Goal: Task Accomplishment & Management: Use online tool/utility

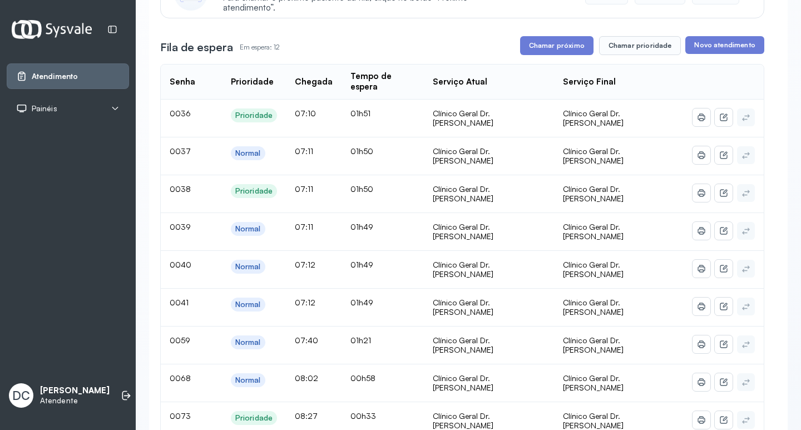
scroll to position [167, 0]
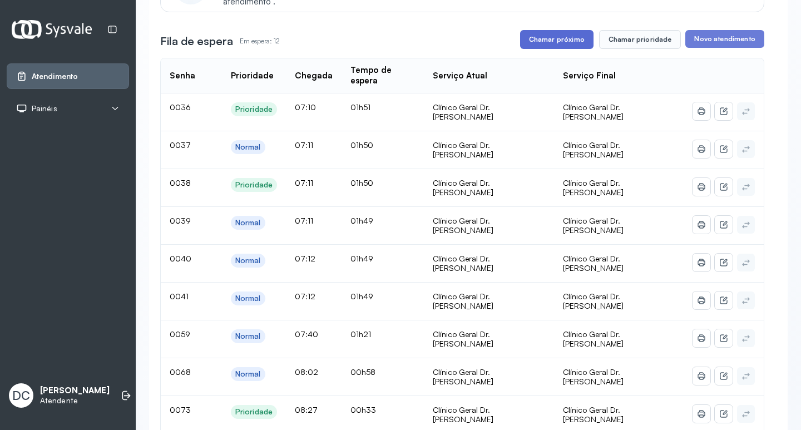
click at [526, 46] on button "Chamar próximo" at bounding box center [556, 39] width 73 height 19
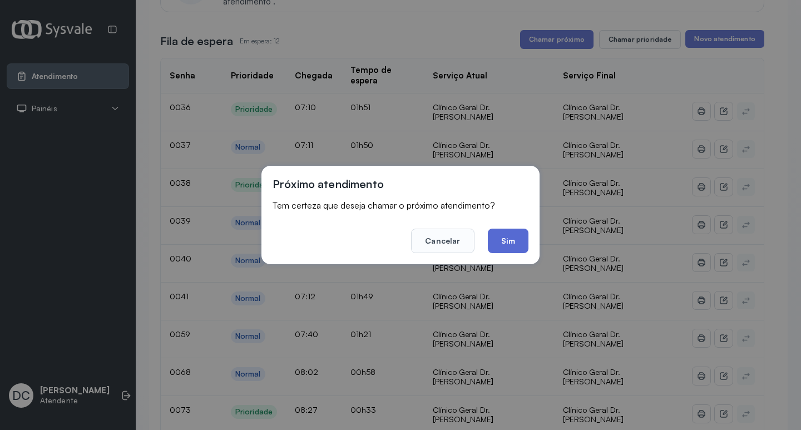
click at [489, 245] on button "Sim" at bounding box center [508, 241] width 41 height 24
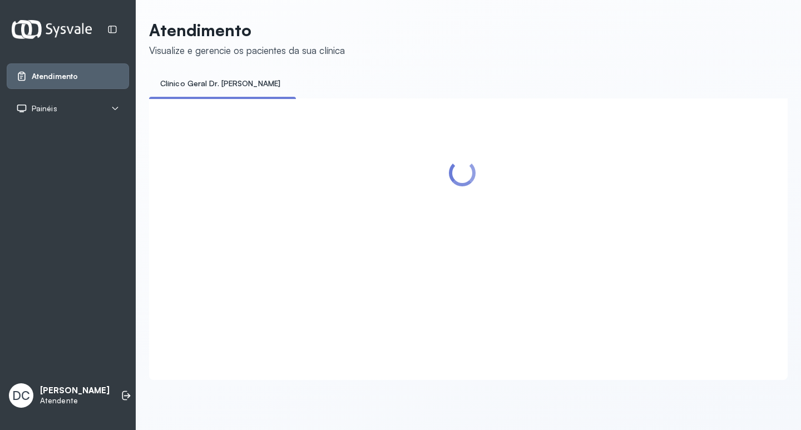
scroll to position [0, 0]
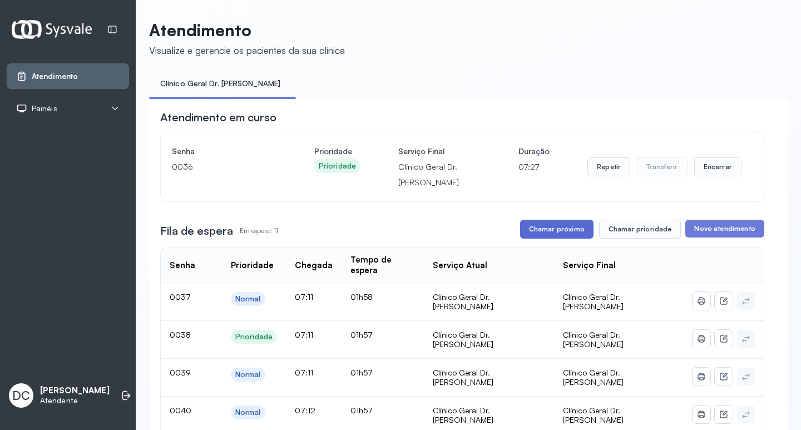
click at [569, 233] on button "Chamar próximo" at bounding box center [556, 229] width 73 height 19
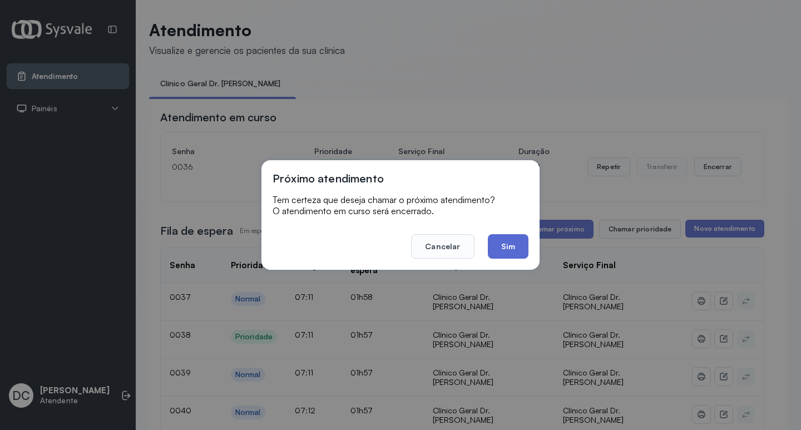
click at [510, 239] on button "Sim" at bounding box center [508, 246] width 41 height 24
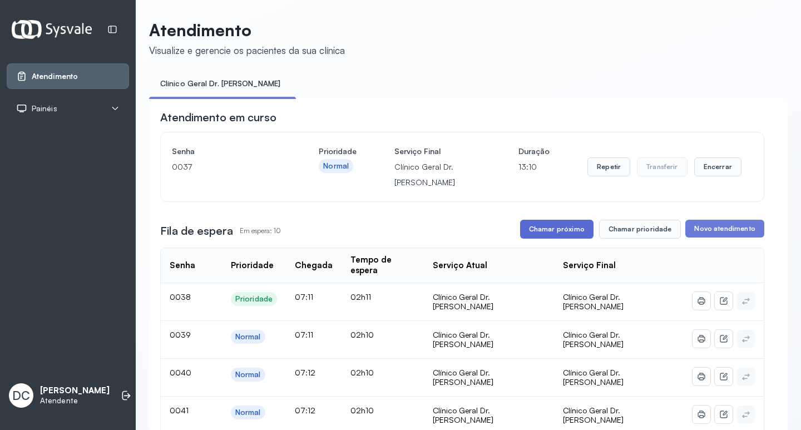
click at [543, 230] on button "Chamar próximo" at bounding box center [556, 229] width 73 height 19
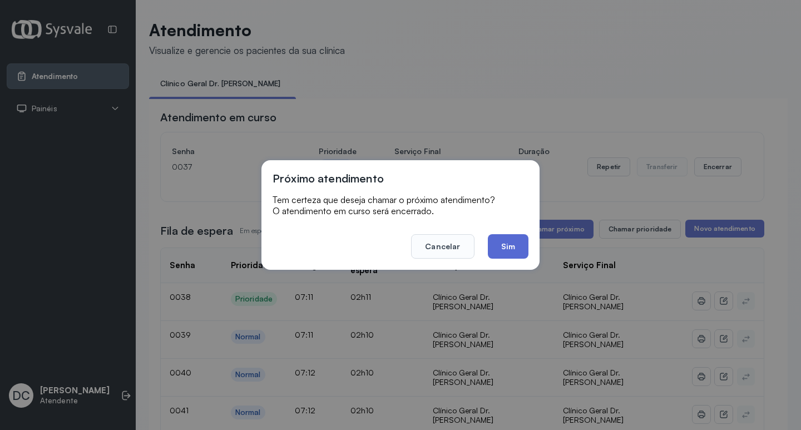
click at [518, 253] on button "Sim" at bounding box center [508, 246] width 41 height 24
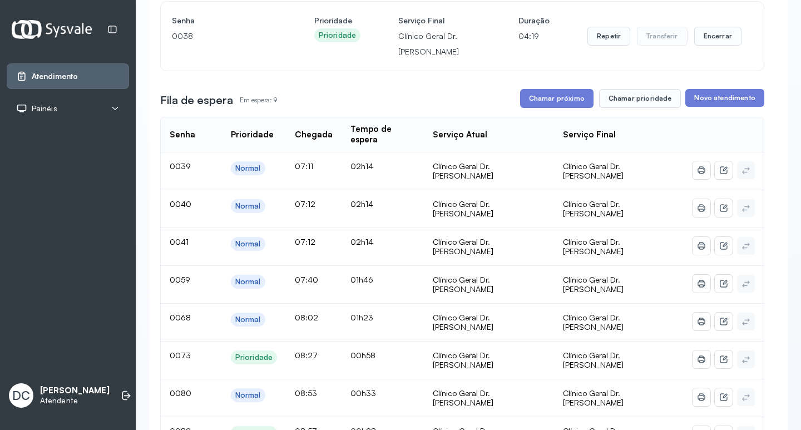
scroll to position [111, 0]
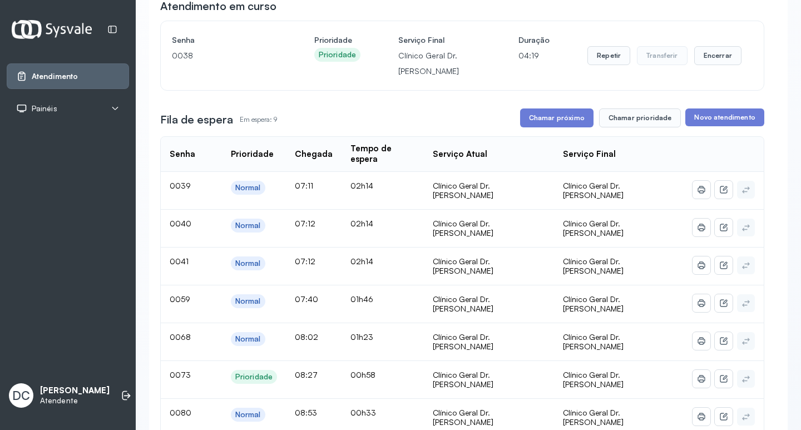
click at [637, 133] on div "Atendimento em curso Senha 0038 Prioridade Prioridade Serviço Final Clínico Ger…" at bounding box center [462, 323] width 604 height 651
click at [637, 125] on button "Chamar prioridade" at bounding box center [640, 118] width 82 height 19
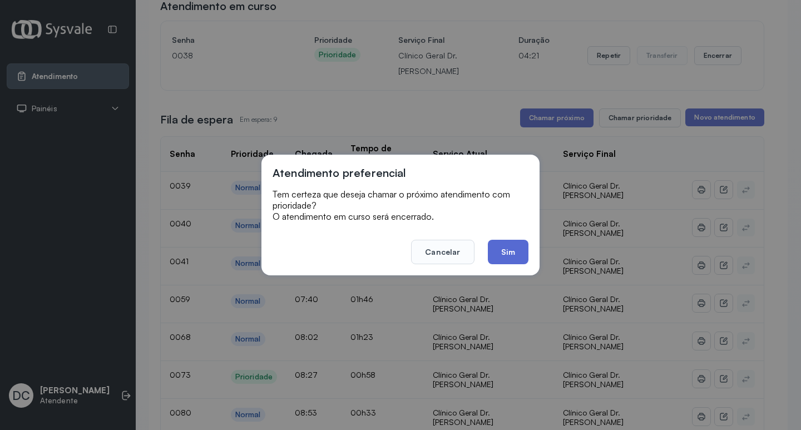
click at [506, 259] on button "Sim" at bounding box center [508, 252] width 41 height 24
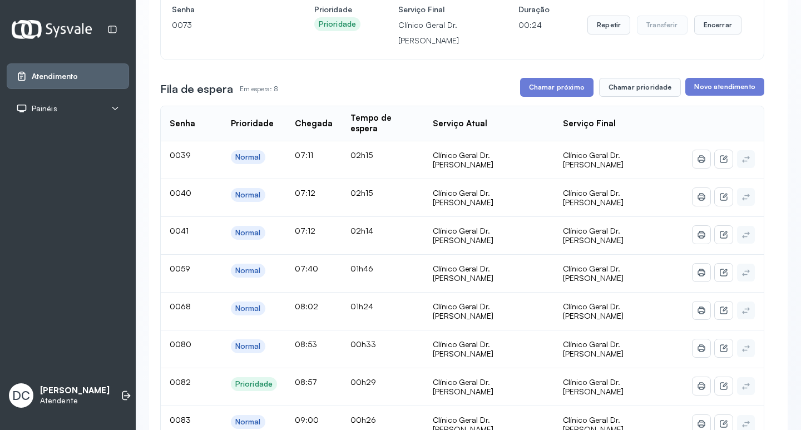
scroll to position [167, 0]
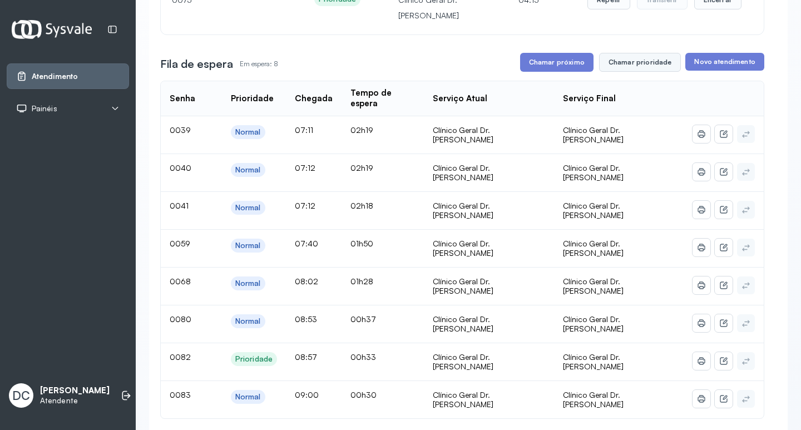
click at [631, 72] on button "Chamar prioridade" at bounding box center [640, 62] width 82 height 19
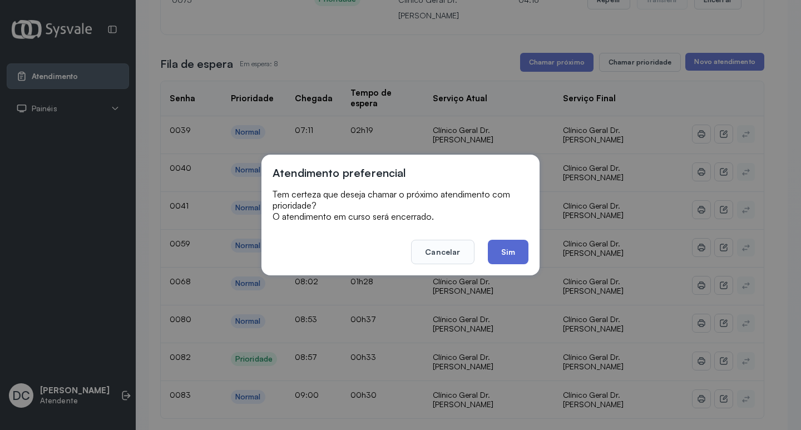
click at [505, 250] on button "Sim" at bounding box center [508, 252] width 41 height 24
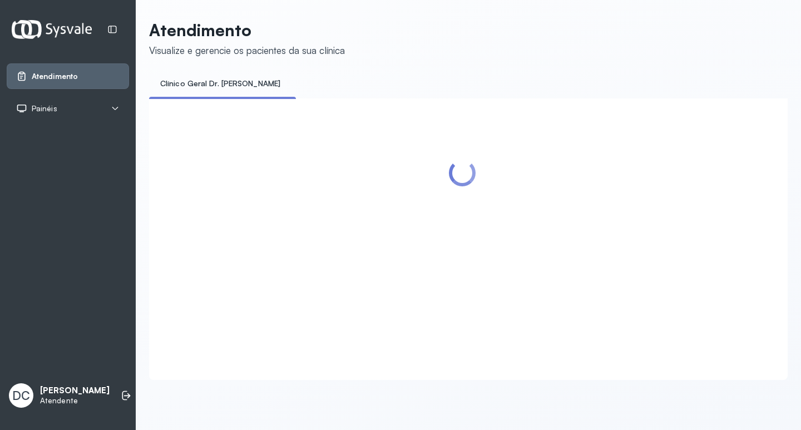
scroll to position [0, 0]
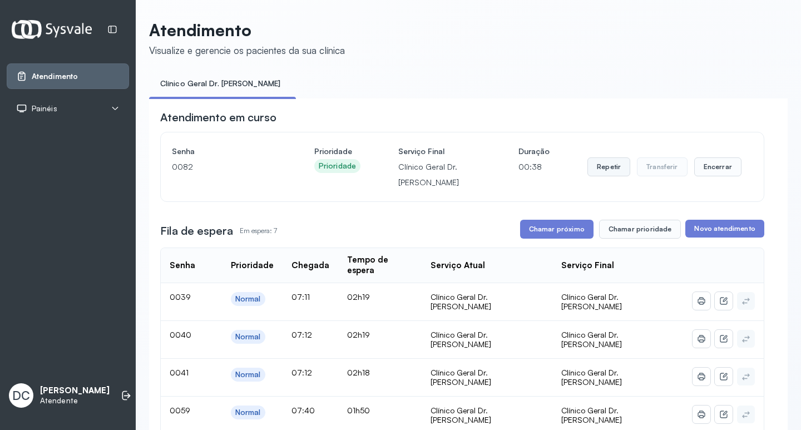
click at [592, 168] on button "Repetir" at bounding box center [609, 166] width 43 height 19
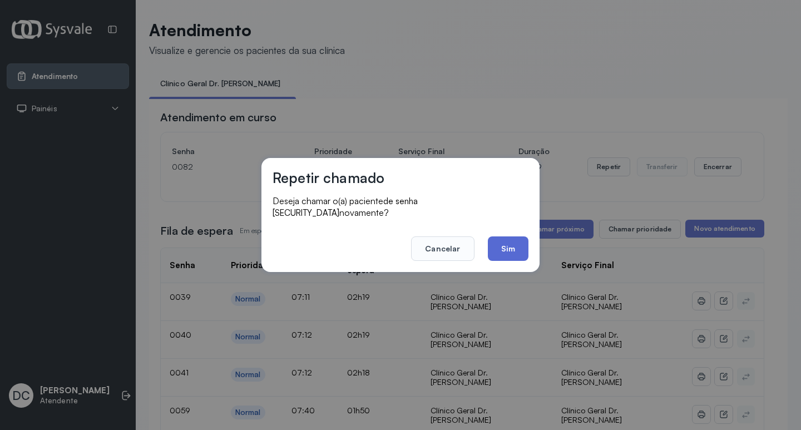
click at [511, 243] on button "Sim" at bounding box center [508, 249] width 41 height 24
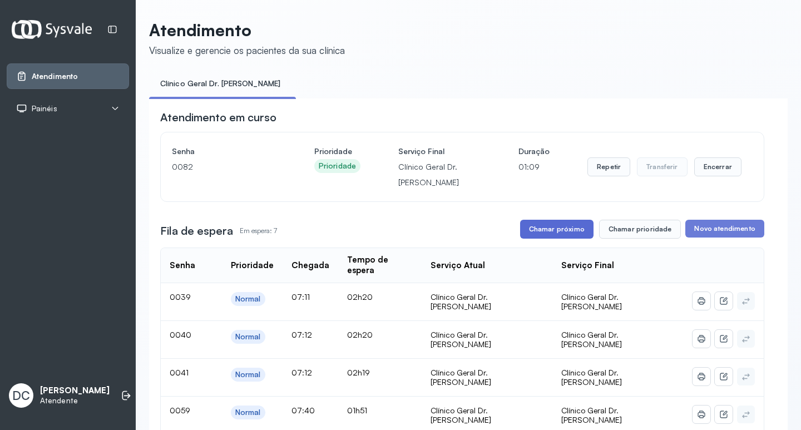
click at [579, 226] on button "Chamar próximo" at bounding box center [556, 229] width 73 height 19
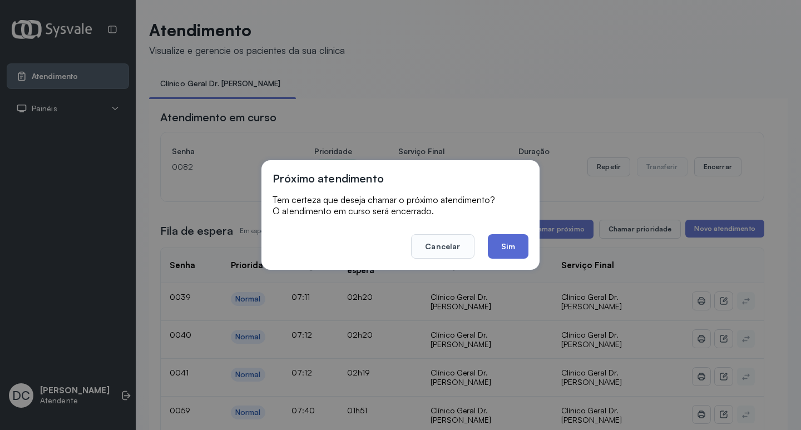
click at [516, 257] on button "Sim" at bounding box center [508, 246] width 41 height 24
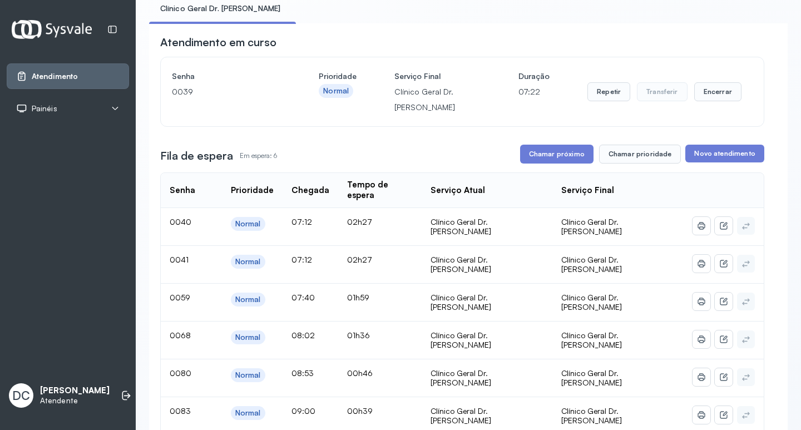
scroll to position [56, 0]
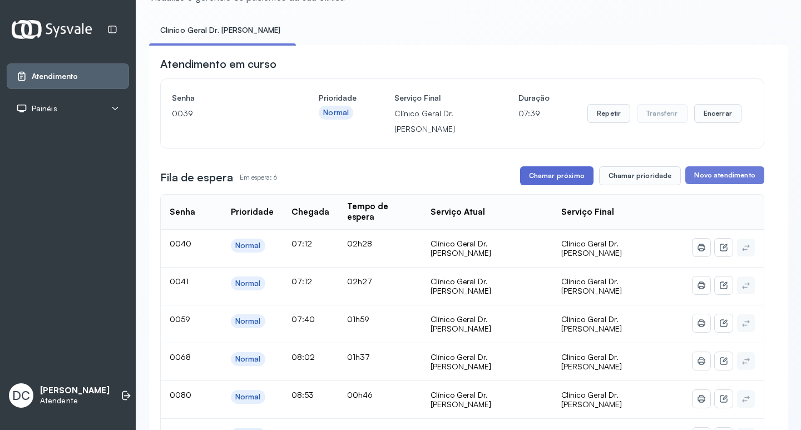
scroll to position [167, 0]
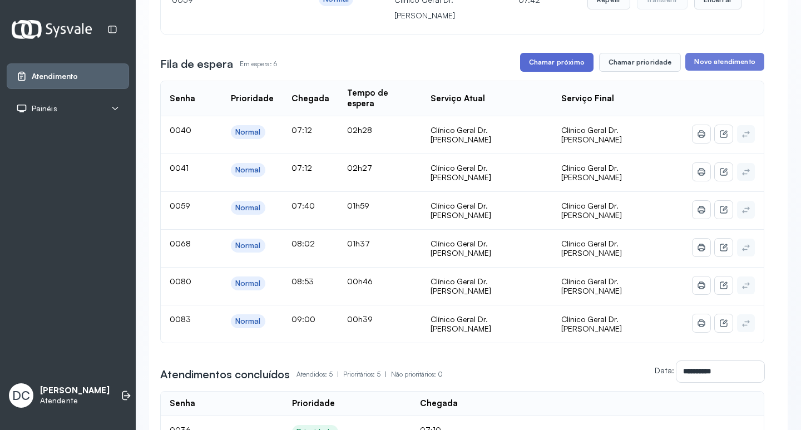
click at [554, 65] on button "Chamar próximo" at bounding box center [556, 62] width 73 height 19
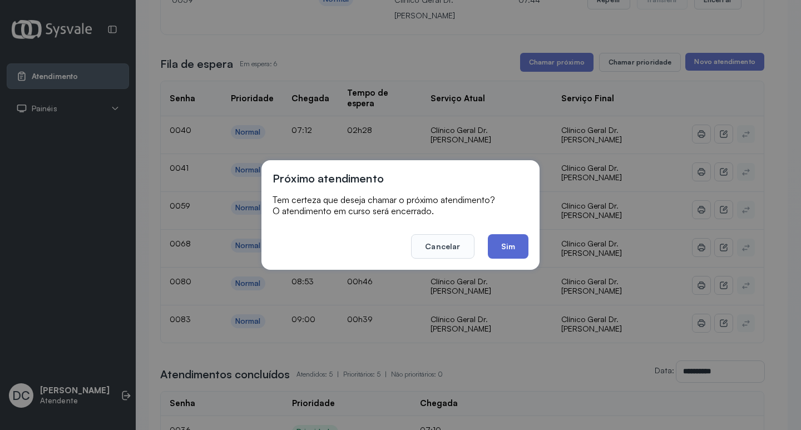
click at [498, 249] on button "Sim" at bounding box center [508, 246] width 41 height 24
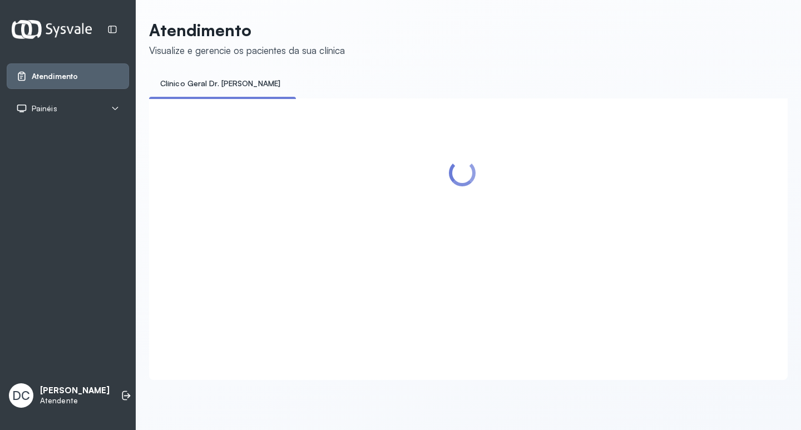
scroll to position [0, 0]
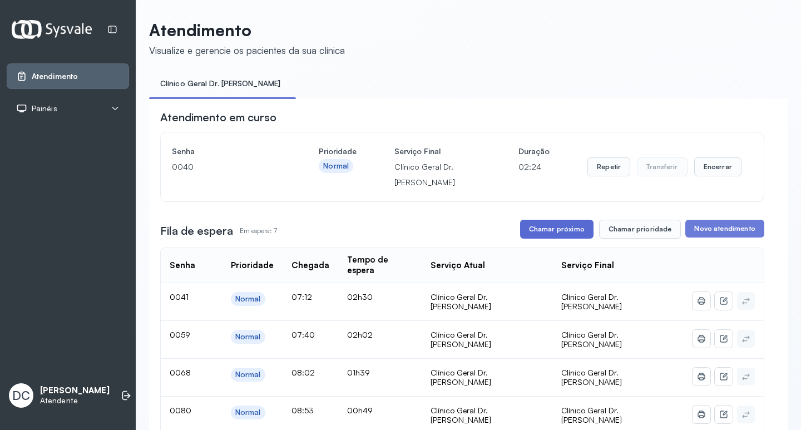
click at [572, 226] on button "Chamar próximo" at bounding box center [556, 229] width 73 height 19
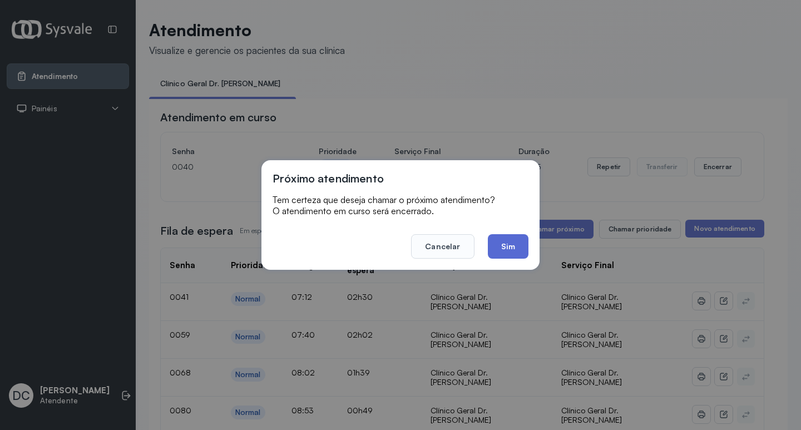
click at [508, 249] on button "Sim" at bounding box center [508, 246] width 41 height 24
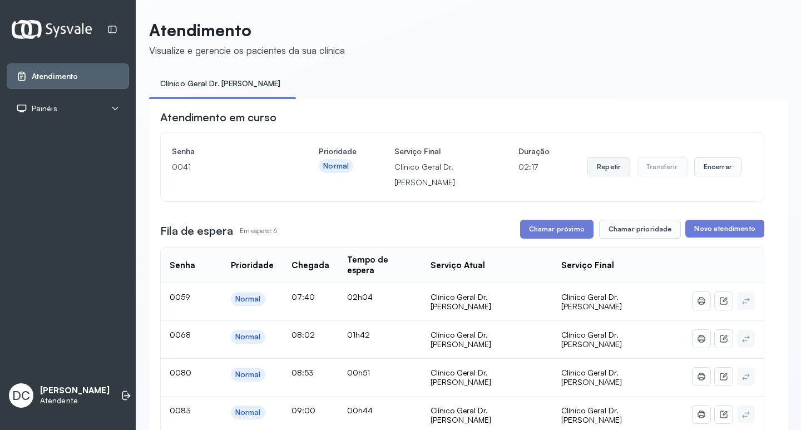
click at [605, 171] on button "Repetir" at bounding box center [609, 166] width 43 height 19
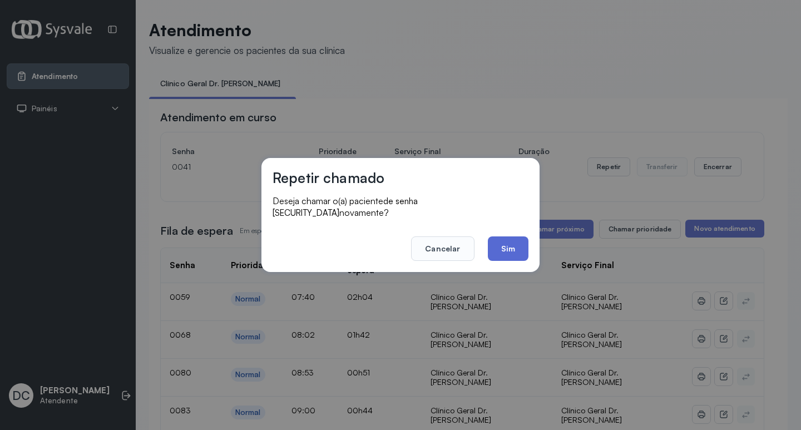
click at [511, 242] on button "Sim" at bounding box center [508, 249] width 41 height 24
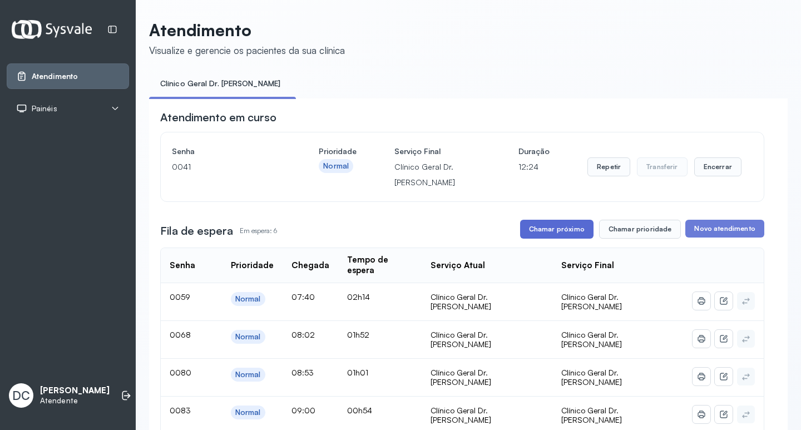
click at [556, 234] on button "Chamar próximo" at bounding box center [556, 229] width 73 height 19
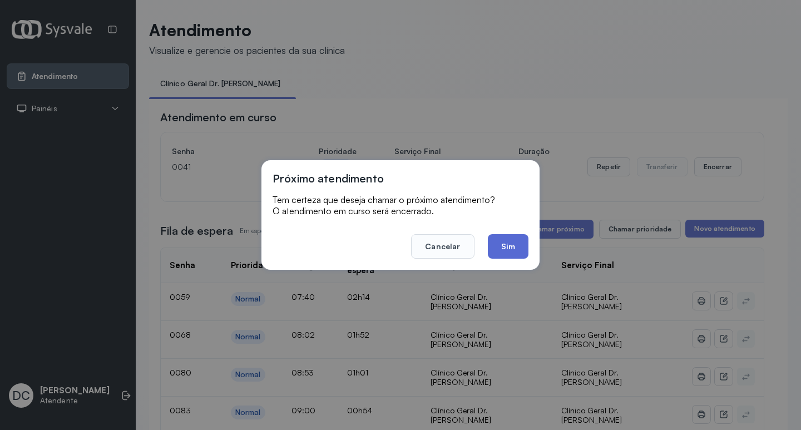
click at [517, 248] on button "Sim" at bounding box center [508, 246] width 41 height 24
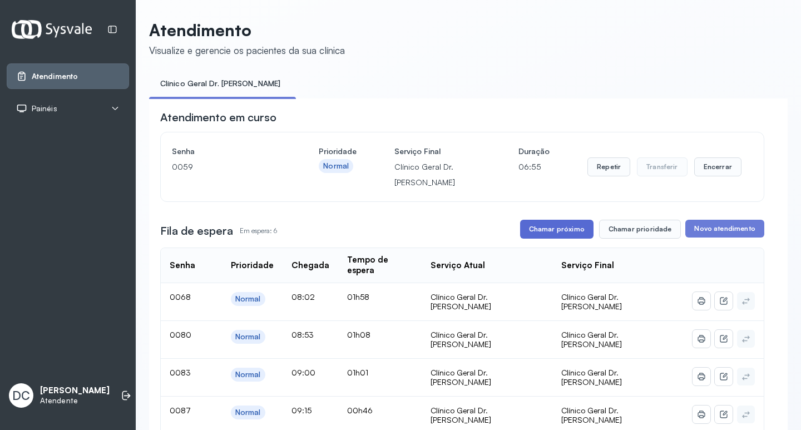
click at [578, 232] on button "Chamar próximo" at bounding box center [556, 229] width 73 height 19
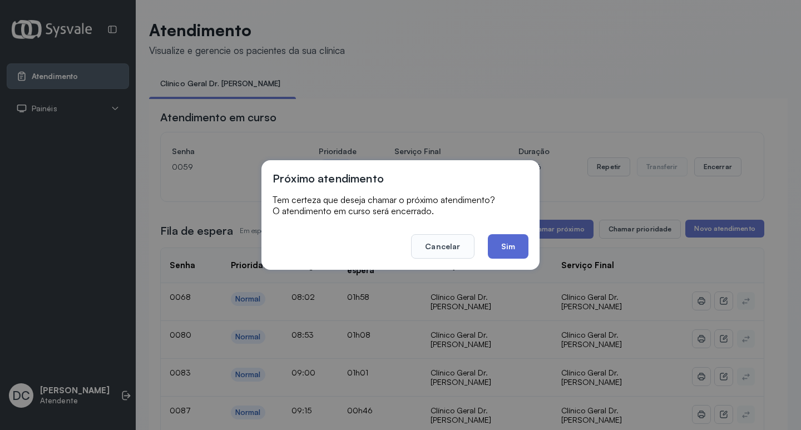
click at [518, 250] on button "Sim" at bounding box center [508, 246] width 41 height 24
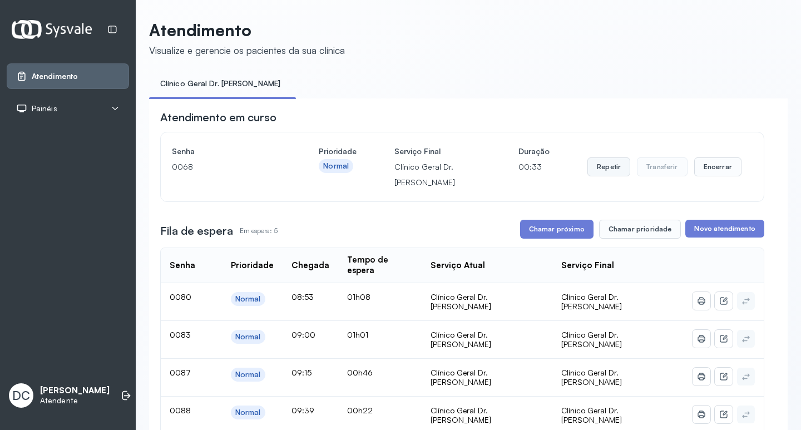
click at [597, 169] on button "Repetir" at bounding box center [609, 166] width 43 height 19
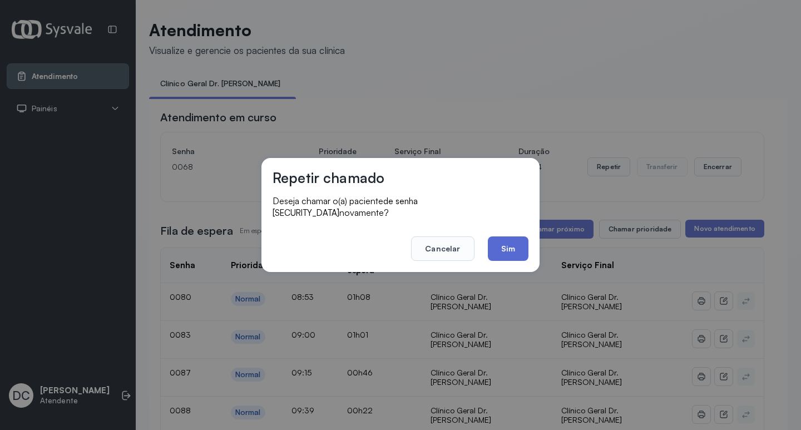
click at [523, 237] on button "Sim" at bounding box center [508, 249] width 41 height 24
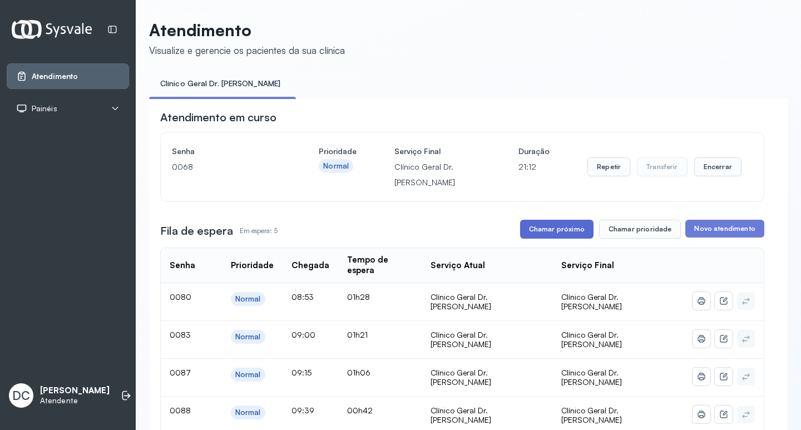
click at [560, 233] on button "Chamar próximo" at bounding box center [556, 229] width 73 height 19
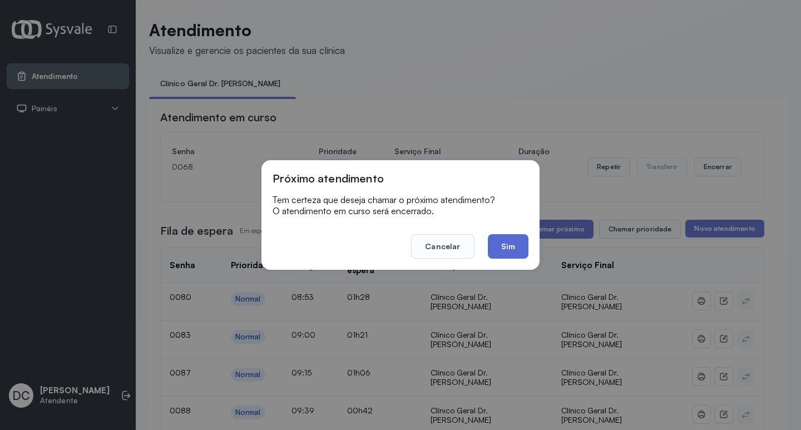
click at [508, 245] on button "Sim" at bounding box center [508, 246] width 41 height 24
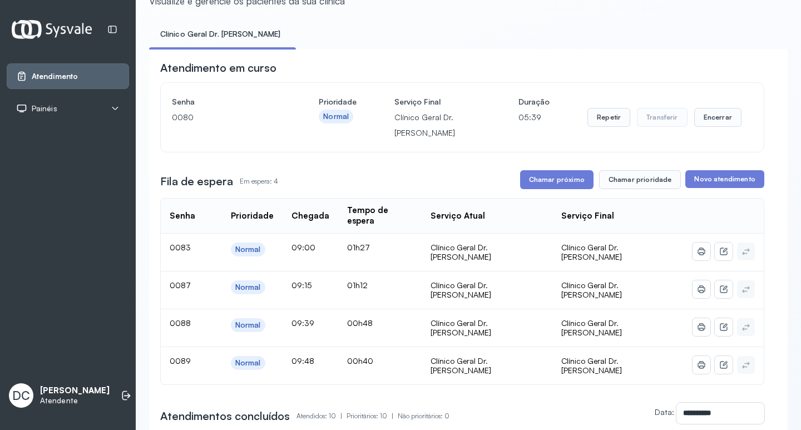
scroll to position [111, 0]
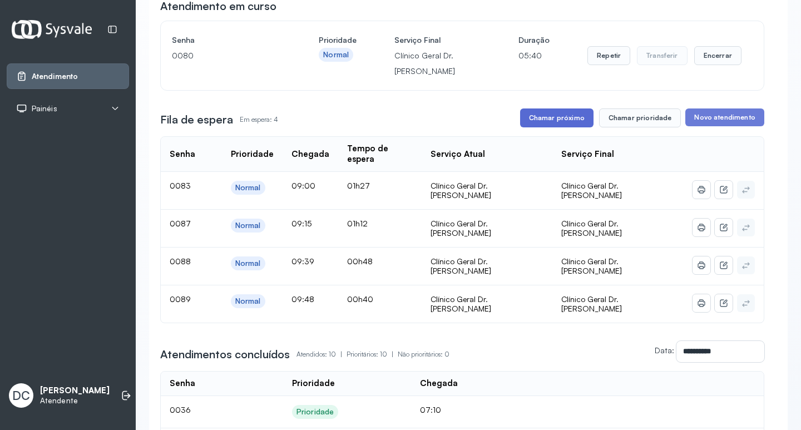
click at [550, 121] on button "Chamar próximo" at bounding box center [556, 118] width 73 height 19
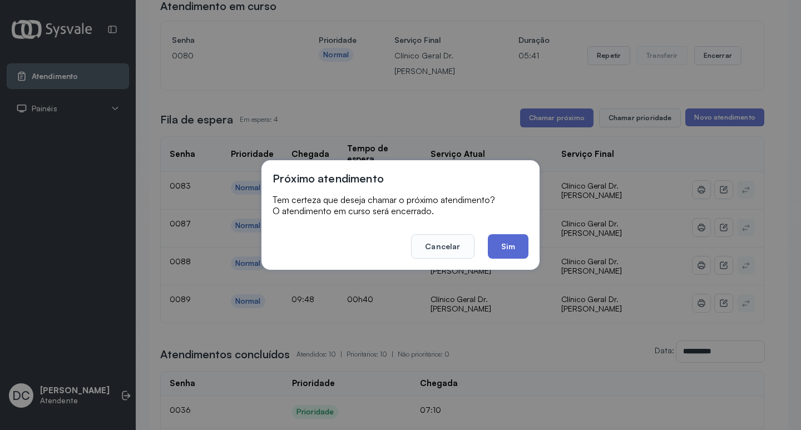
click at [520, 240] on button "Sim" at bounding box center [508, 246] width 41 height 24
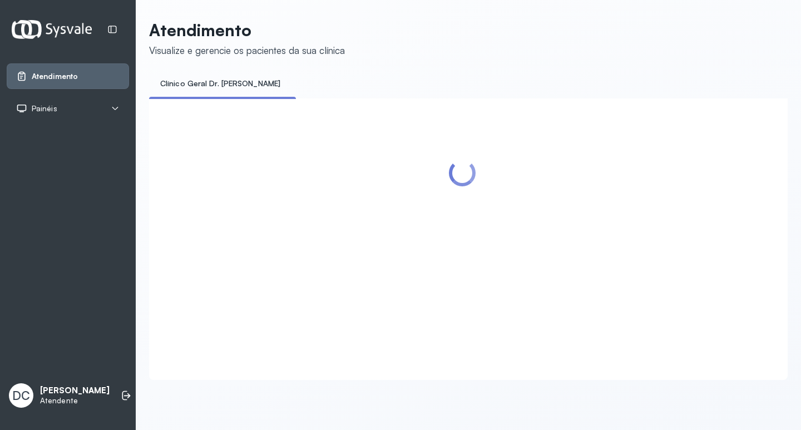
scroll to position [0, 0]
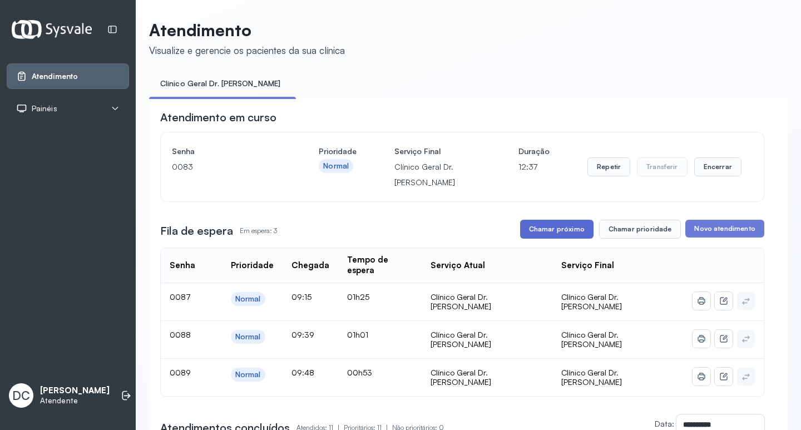
click at [526, 229] on button "Chamar próximo" at bounding box center [556, 229] width 73 height 19
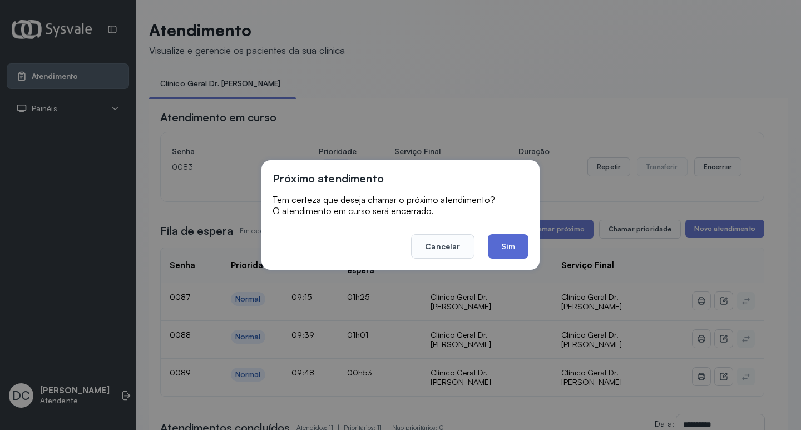
click at [509, 244] on button "Sim" at bounding box center [508, 246] width 41 height 24
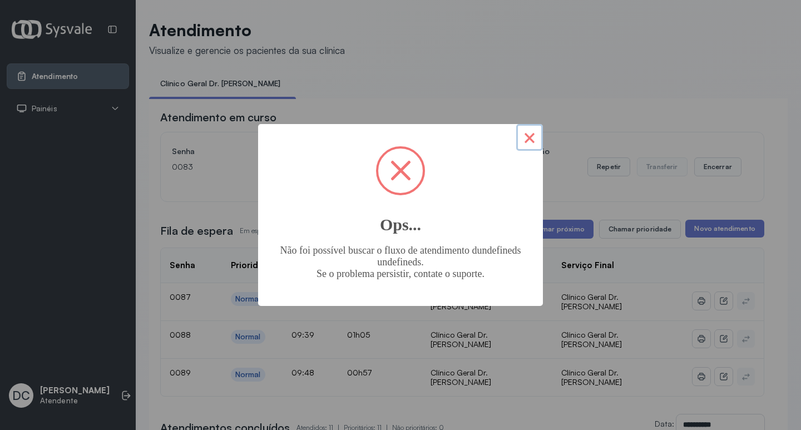
click at [534, 138] on button "×" at bounding box center [529, 137] width 27 height 27
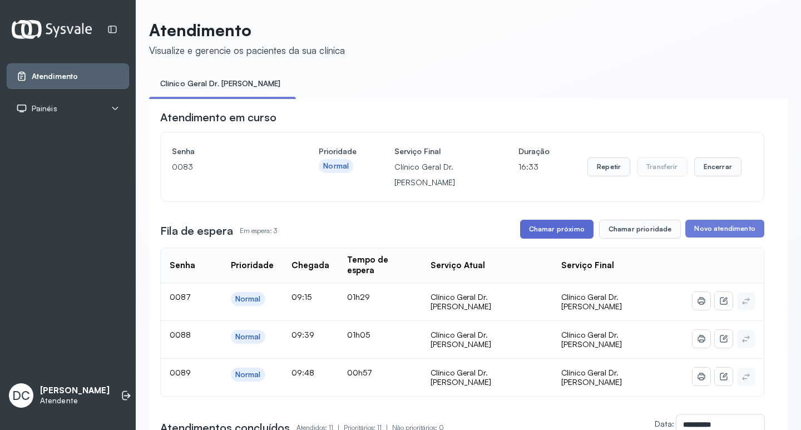
click at [564, 224] on button "Chamar próximo" at bounding box center [556, 229] width 73 height 19
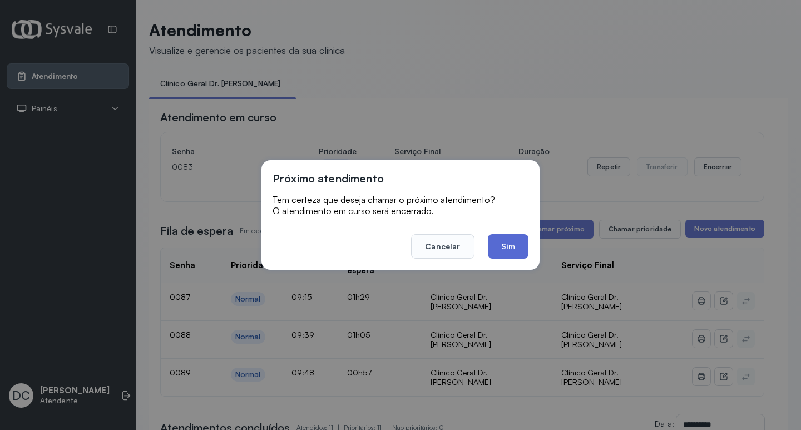
click at [495, 258] on button "Sim" at bounding box center [508, 246] width 41 height 24
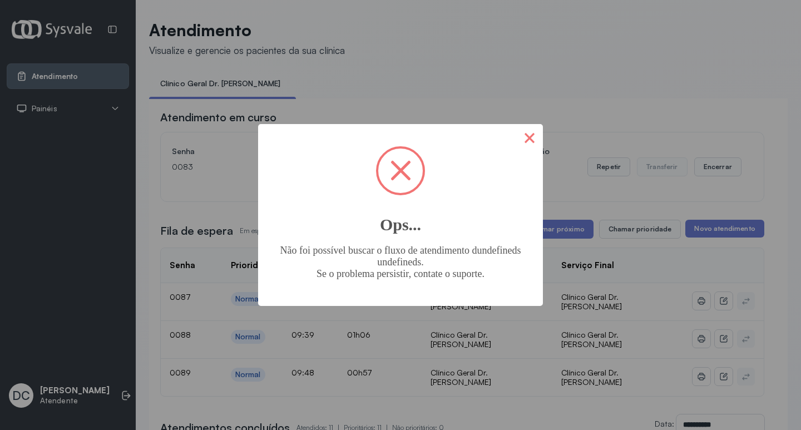
click at [530, 131] on button "×" at bounding box center [529, 137] width 27 height 27
click at [521, 146] on button "×" at bounding box center [529, 137] width 27 height 27
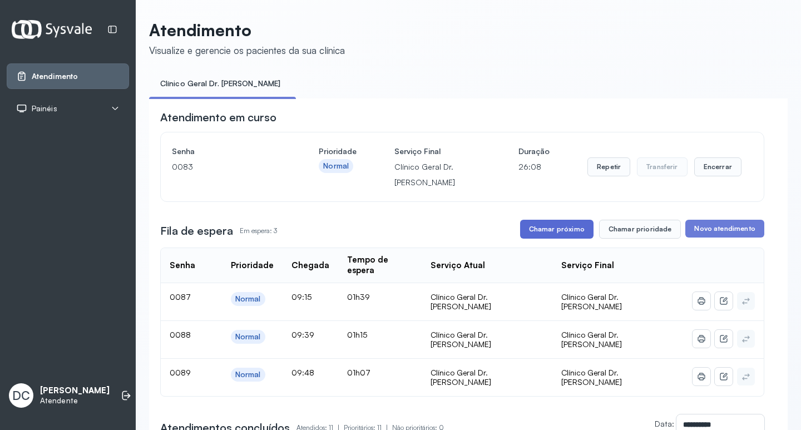
click at [570, 228] on button "Chamar próximo" at bounding box center [556, 229] width 73 height 19
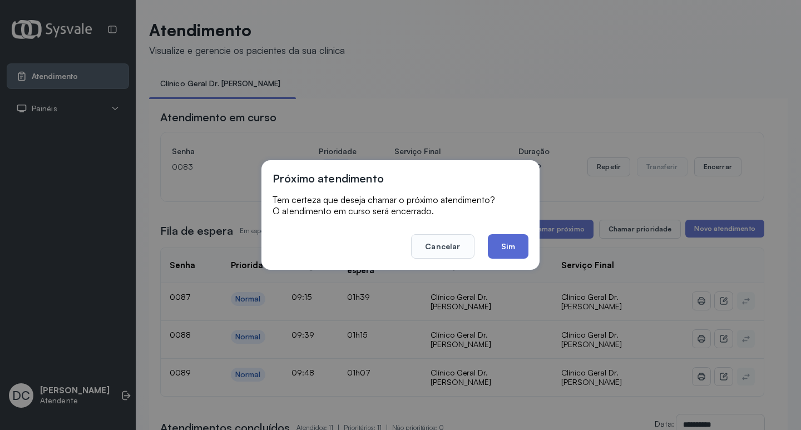
click at [517, 252] on button "Sim" at bounding box center [508, 246] width 41 height 24
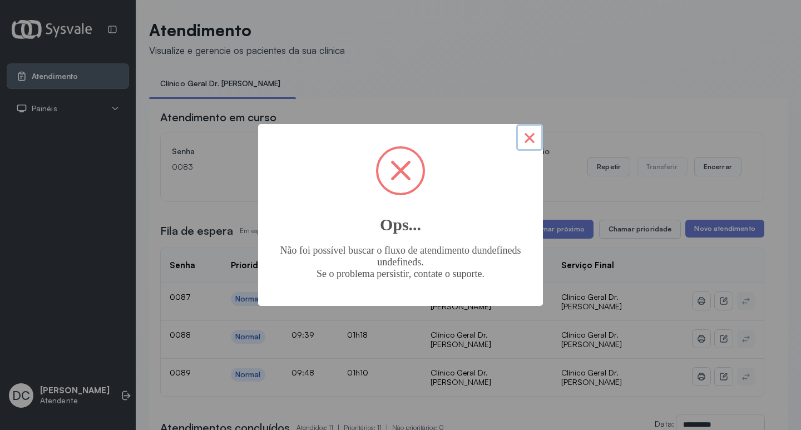
click at [524, 141] on button "×" at bounding box center [529, 137] width 27 height 27
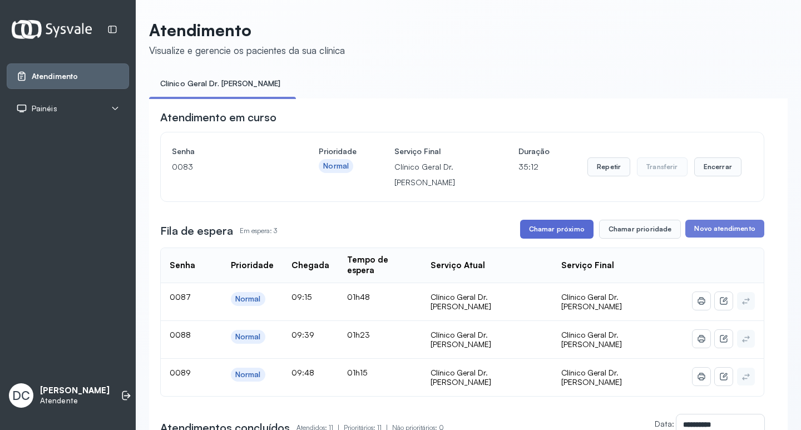
click at [563, 230] on button "Chamar próximo" at bounding box center [556, 229] width 73 height 19
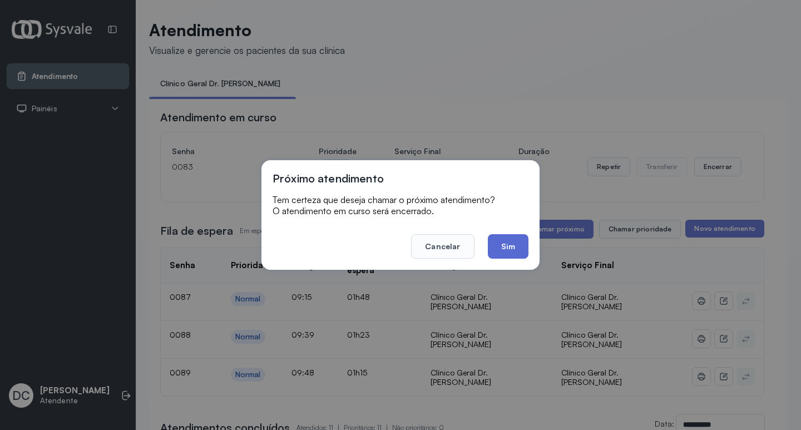
click at [513, 240] on button "Sim" at bounding box center [508, 246] width 41 height 24
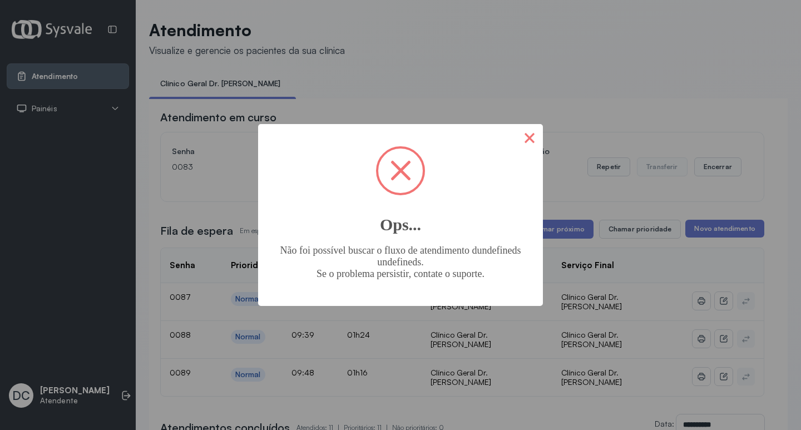
click at [540, 133] on button "×" at bounding box center [529, 137] width 27 height 27
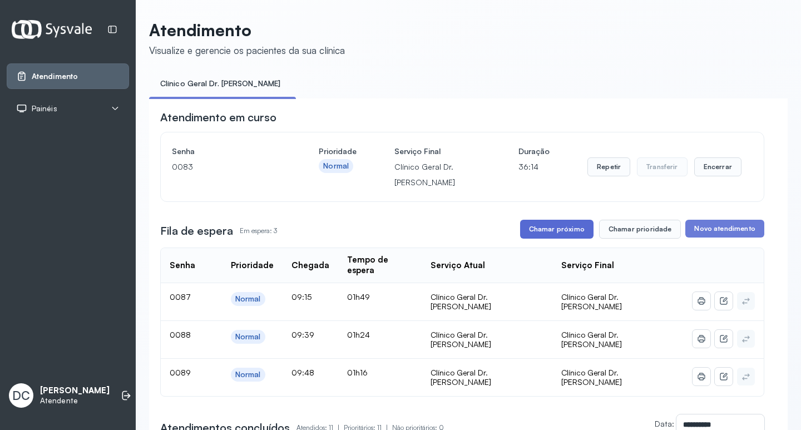
click at [543, 235] on button "Chamar próximo" at bounding box center [556, 229] width 73 height 19
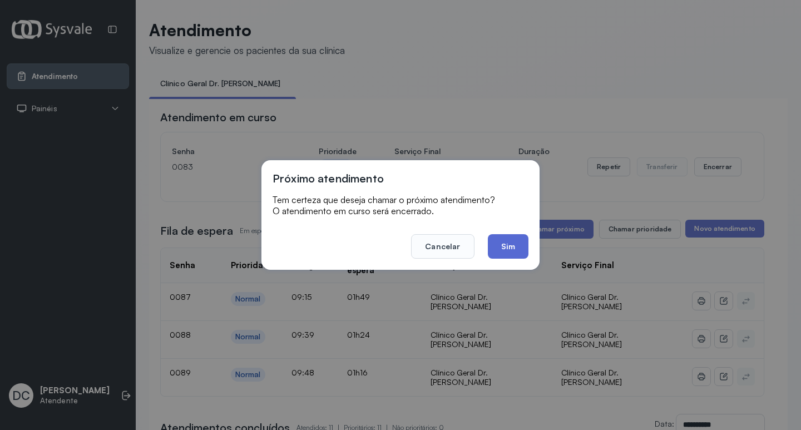
click at [509, 252] on button "Sim" at bounding box center [508, 246] width 41 height 24
